Goal: Information Seeking & Learning: Learn about a topic

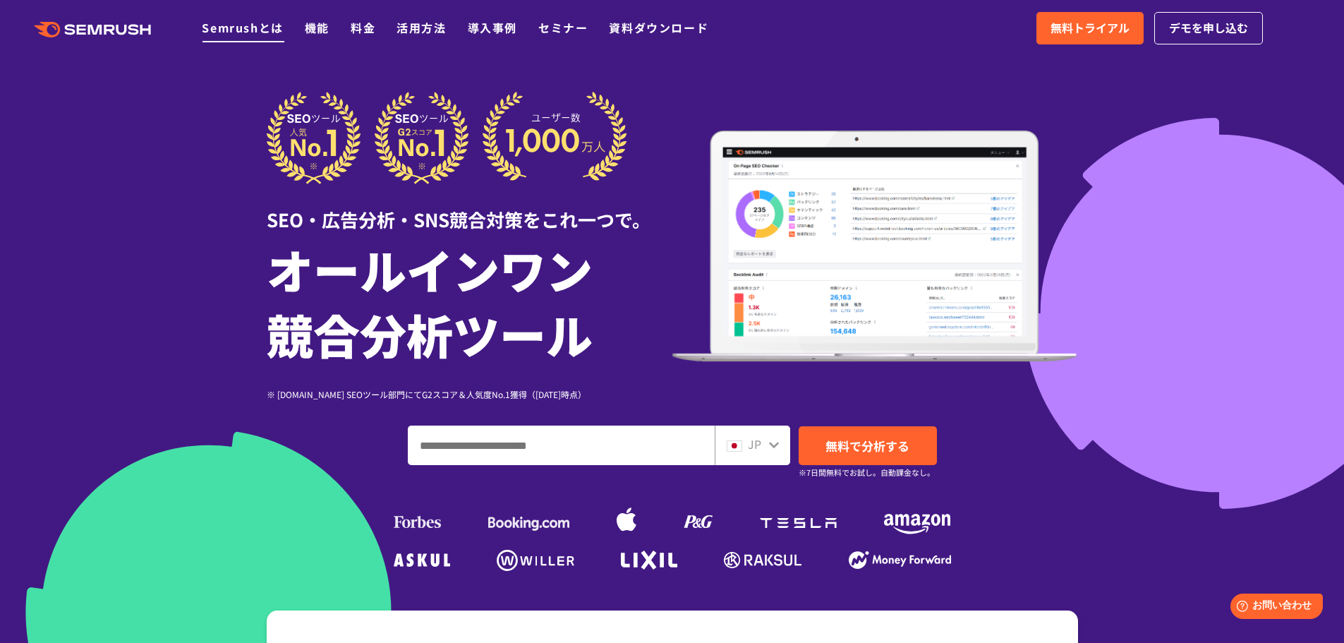
click at [231, 26] on link "Semrushとは" at bounding box center [242, 27] width 81 height 17
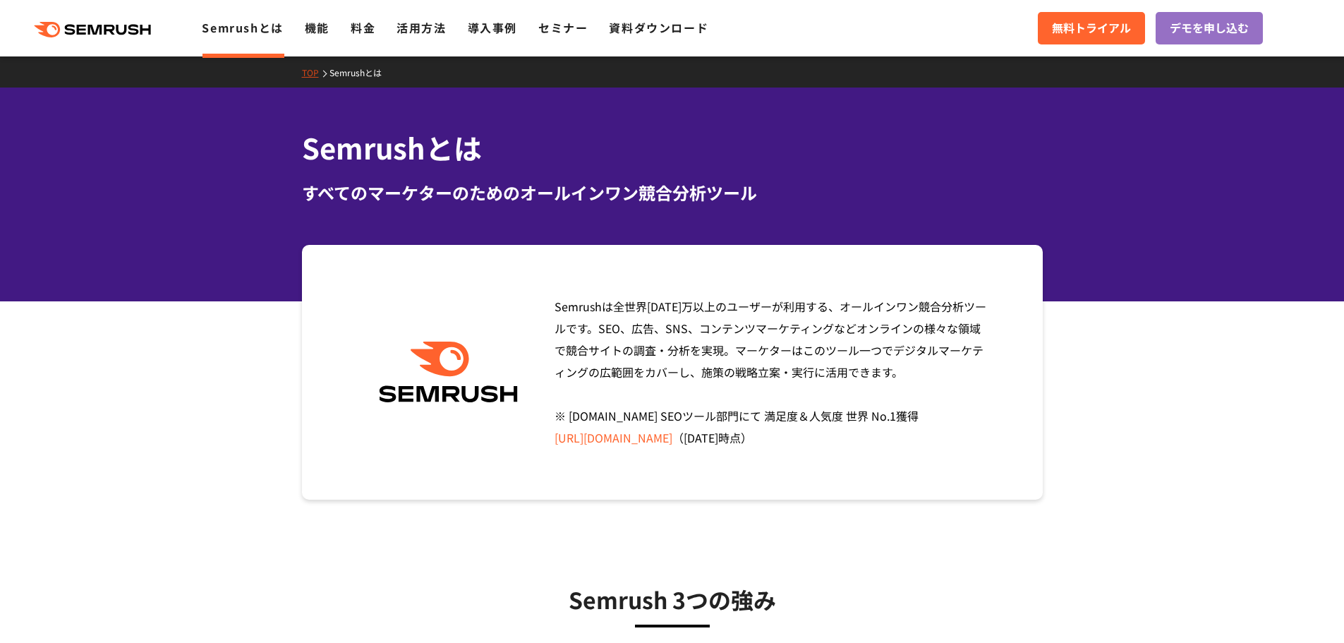
drag, startPoint x: 528, startPoint y: 395, endPoint x: 342, endPoint y: 401, distance: 186.4
click at [342, 401] on div "Semrushは全世界1000万以上のユーザーが利用する、オールインワン競合分析ツールです。SEO、広告、SNS、コンテンツマーケティングなどオンラインの様々…" at bounding box center [672, 372] width 741 height 255
click at [457, 437] on div "Semrushは全世界1000万以上のユーザーが利用する、オールインワン競合分析ツールです。SEO、広告、SNS、コンテンツマーケティングなどオンラインの様々…" at bounding box center [672, 372] width 741 height 255
